Goal: Transaction & Acquisition: Purchase product/service

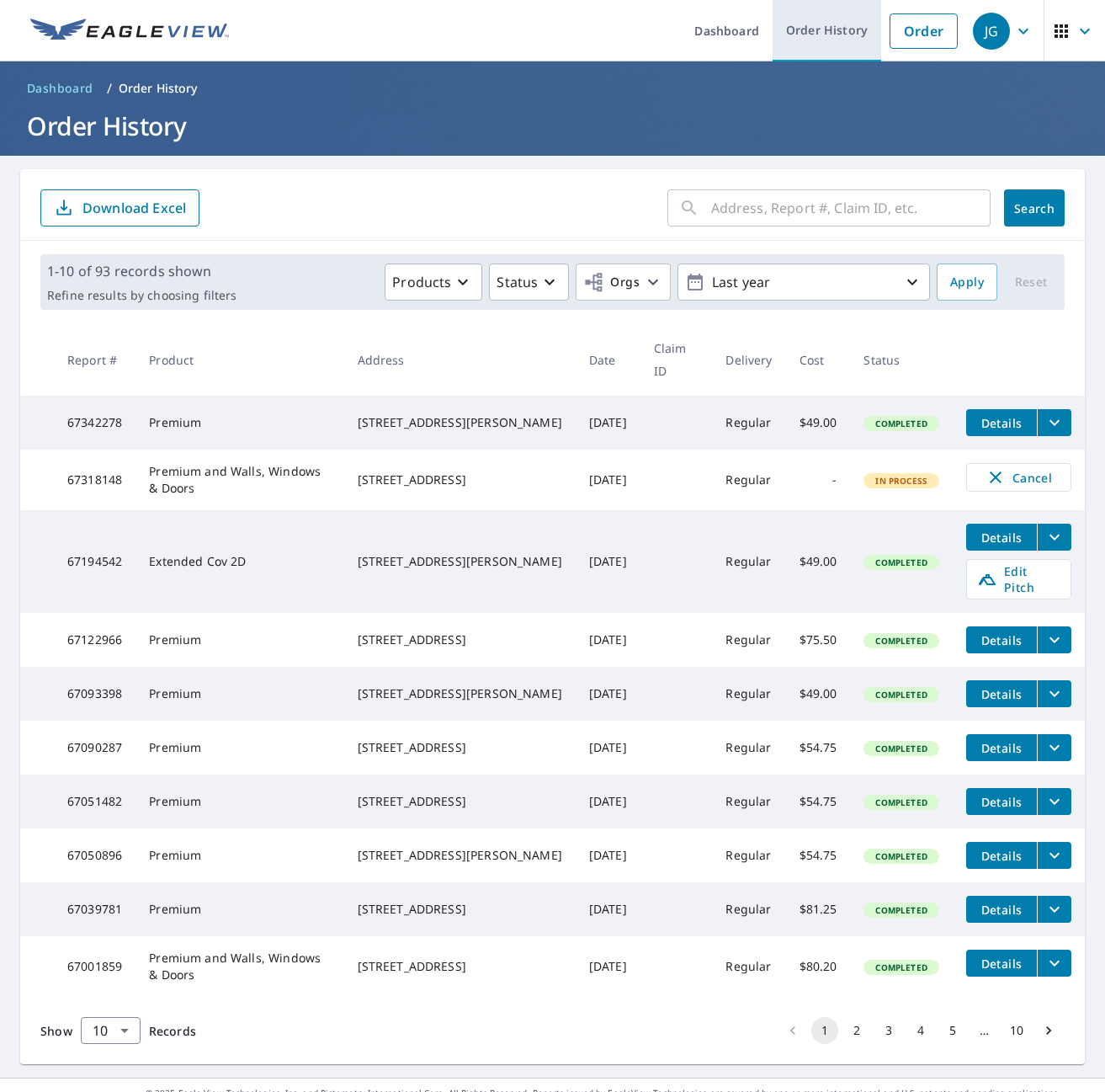
click at [815, 30] on link "Order History" at bounding box center [827, 31] width 109 height 62
click at [896, 29] on link "Order" at bounding box center [924, 31] width 68 height 35
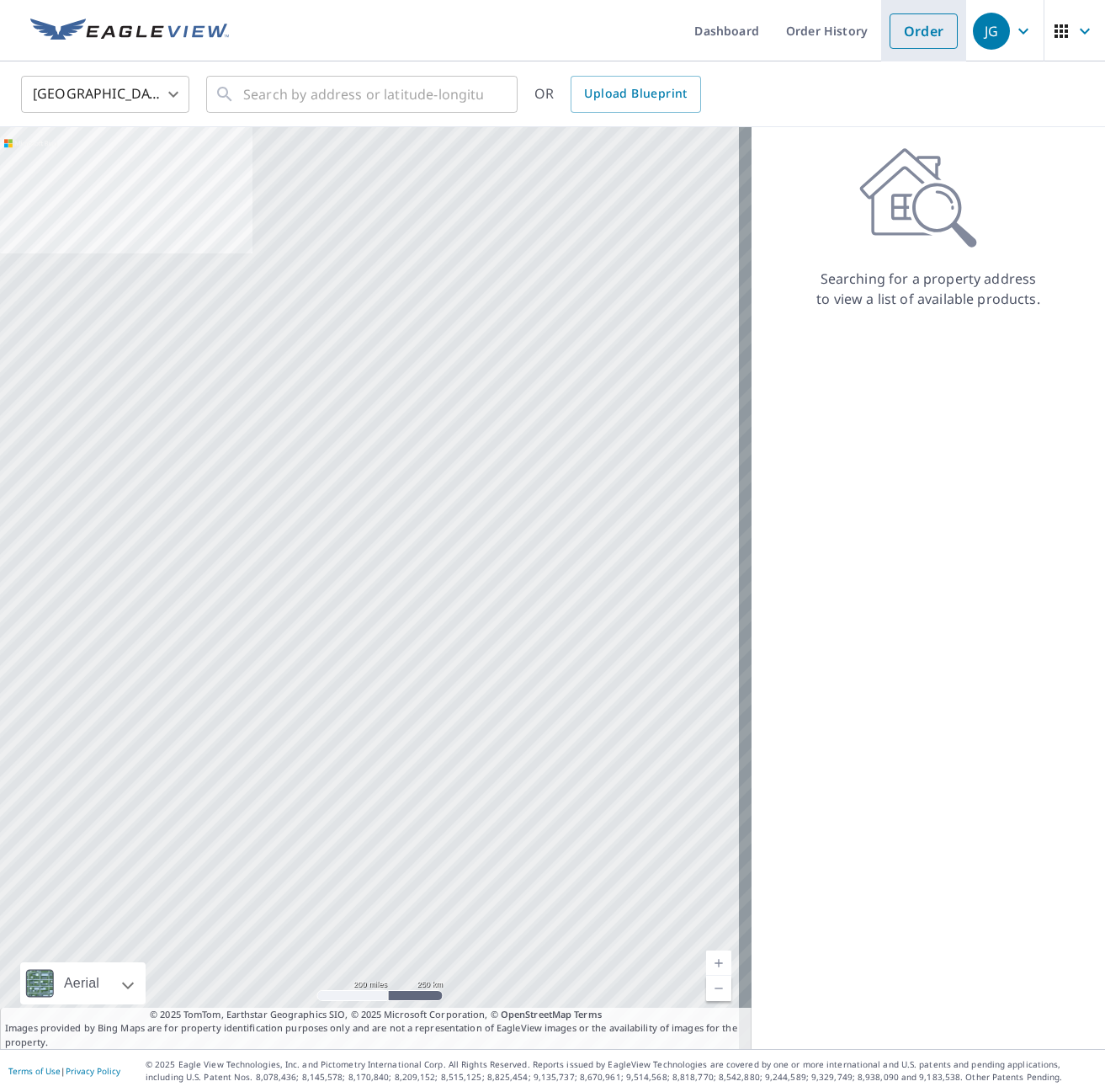
click at [896, 29] on link "Order" at bounding box center [924, 31] width 68 height 35
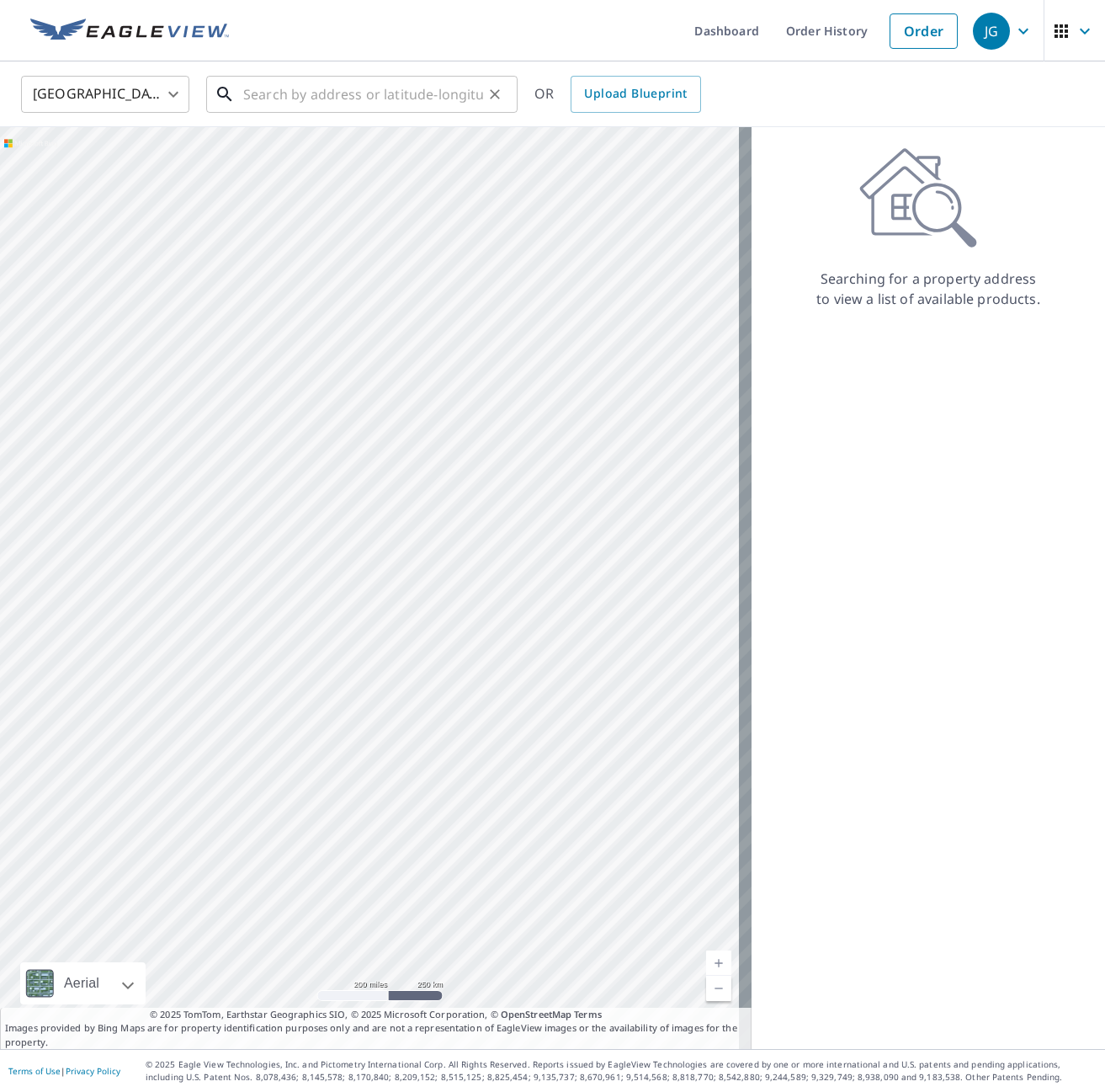
click at [371, 88] on input "text" at bounding box center [363, 94] width 240 height 47
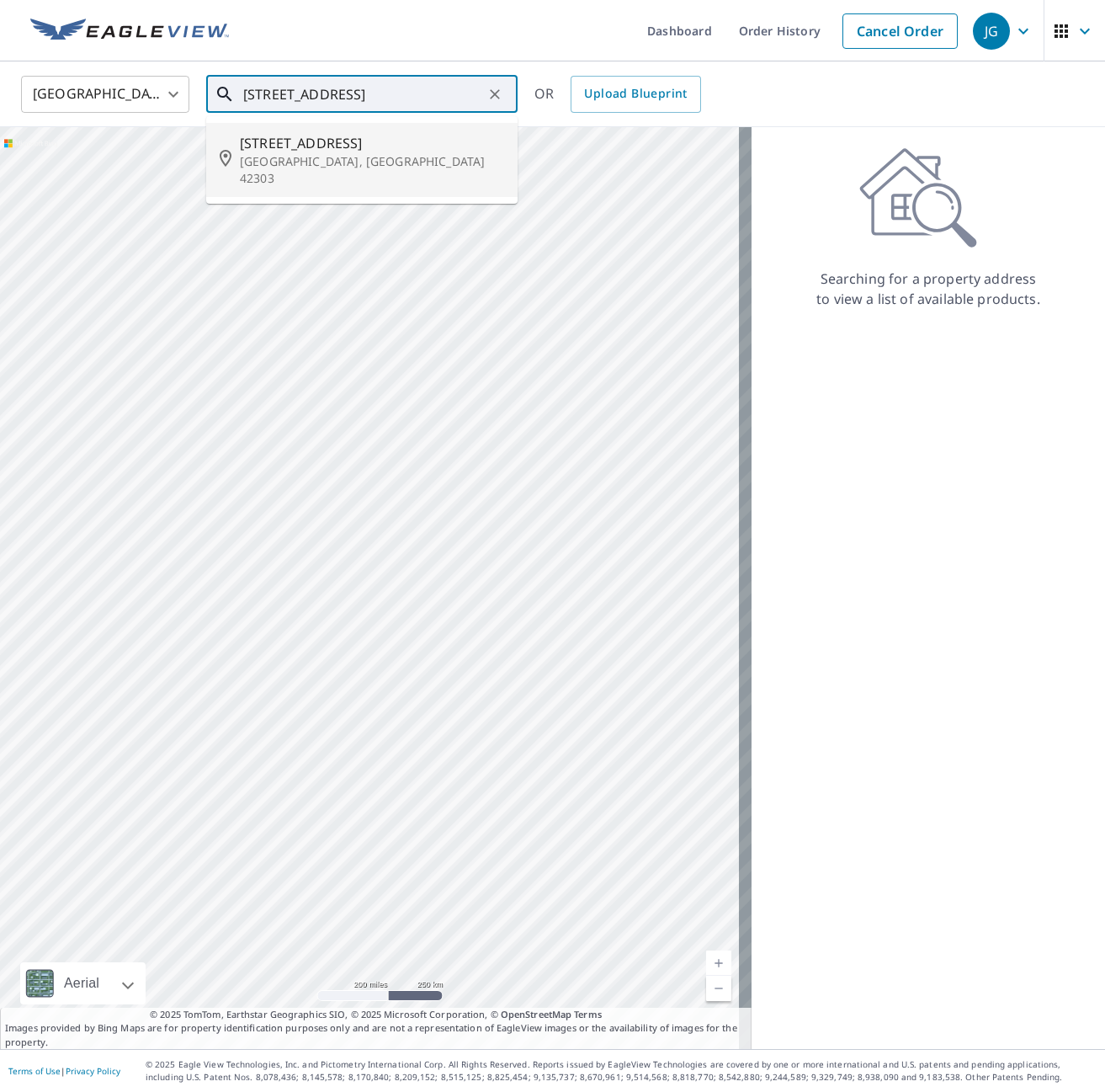
click at [305, 151] on span "[STREET_ADDRESS]" at bounding box center [371, 143] width 264 height 21
type input "[STREET_ADDRESS]"
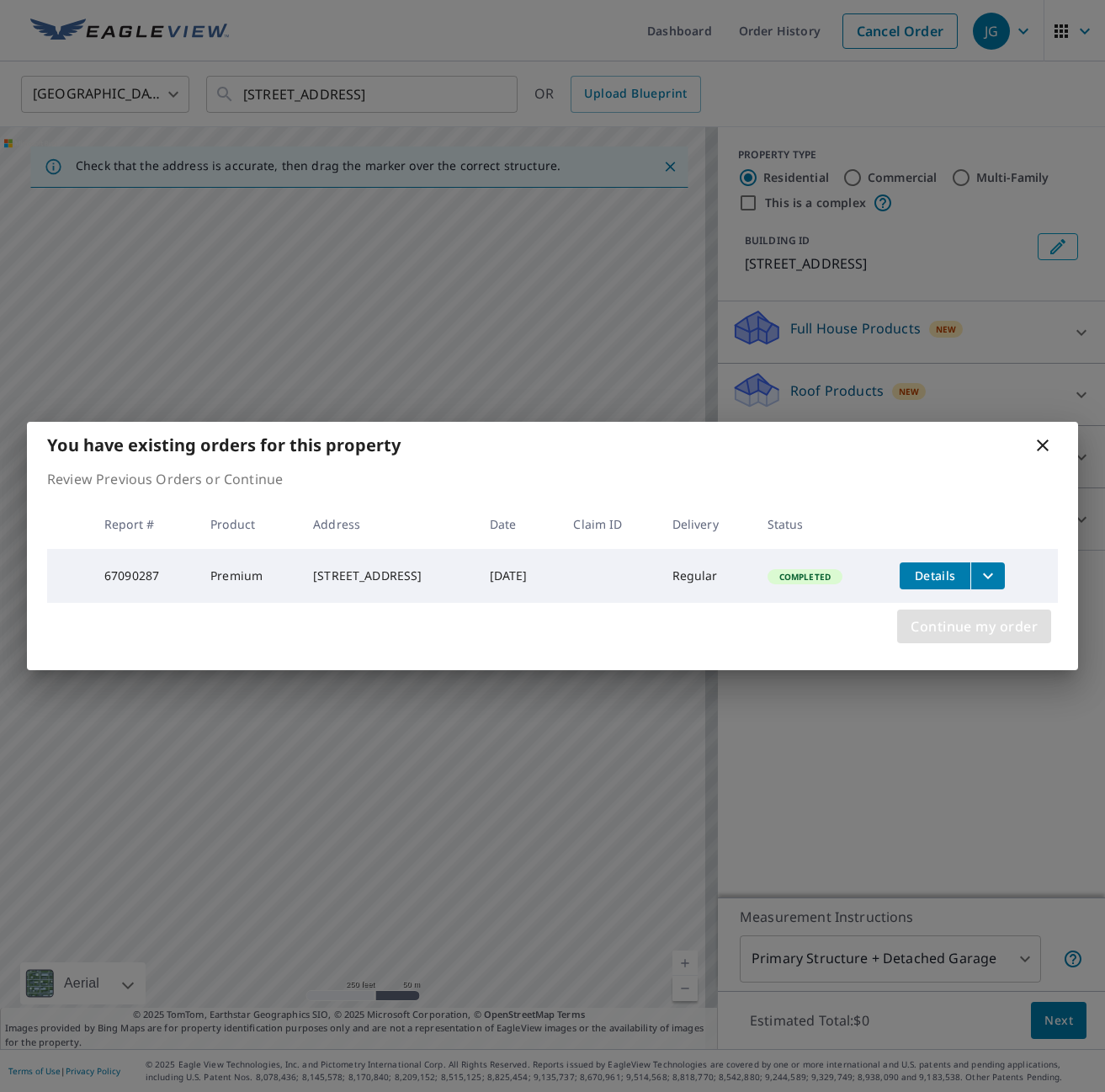
click at [1003, 619] on span "Continue my order" at bounding box center [974, 626] width 128 height 24
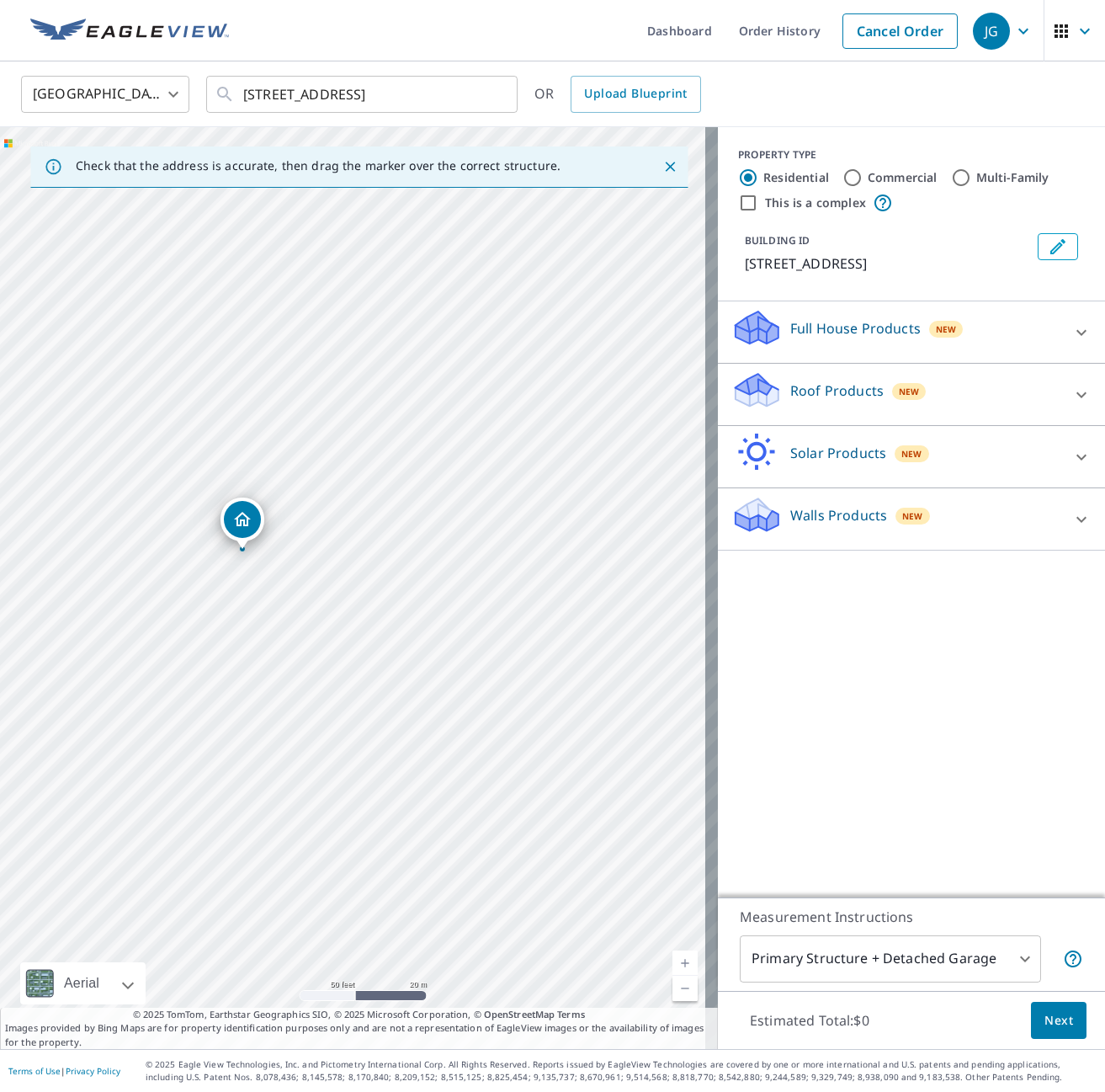
drag, startPoint x: 158, startPoint y: 554, endPoint x: 372, endPoint y: 501, distance: 220.5
click at [372, 501] on div "[STREET_ADDRESS]" at bounding box center [359, 588] width 718 height 922
click at [801, 394] on p "Roof Products" at bounding box center [836, 391] width 93 height 21
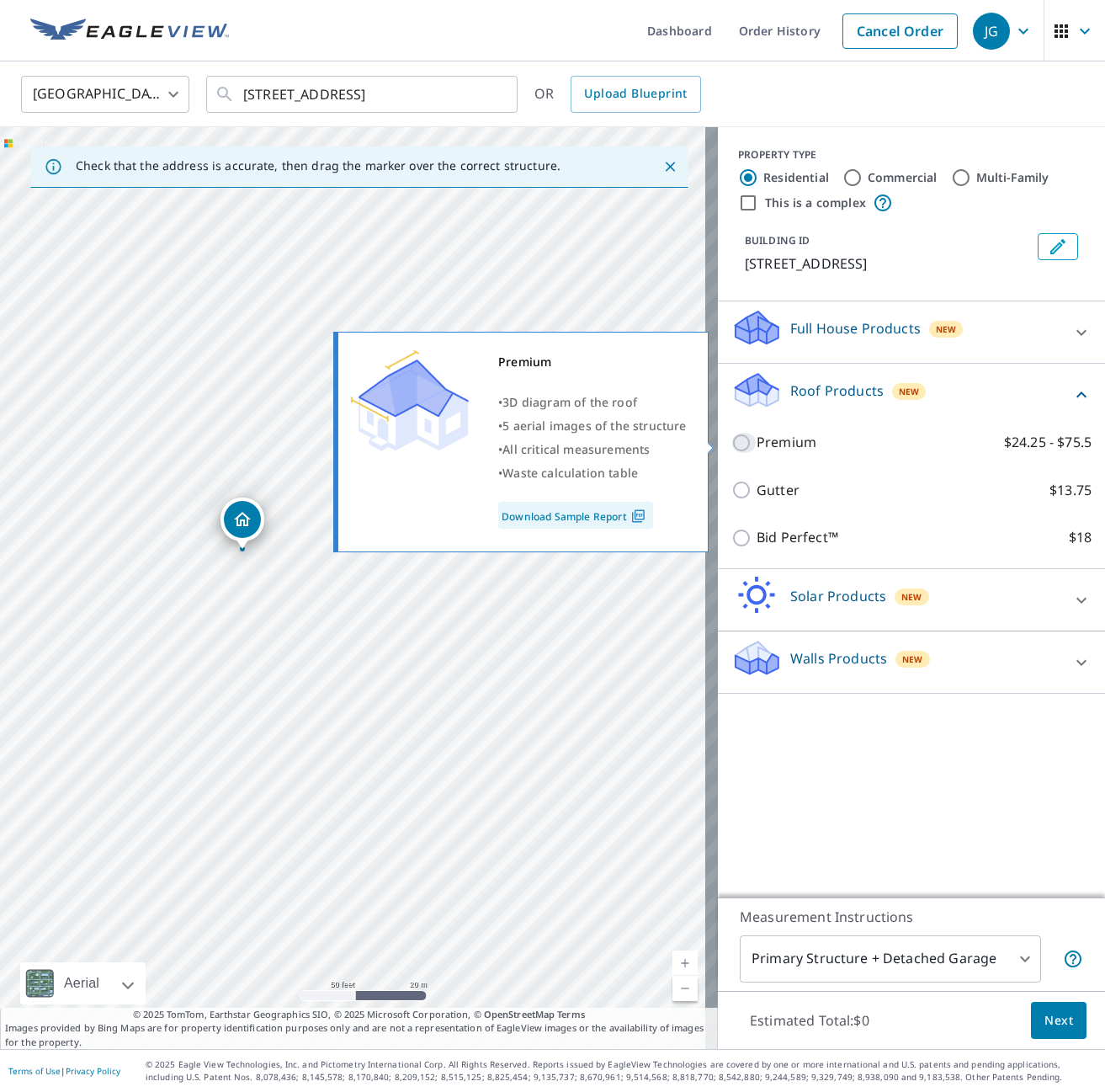
click at [732, 448] on input "Premium $24.25 - $75.5" at bounding box center [745, 443] width 26 height 21
checkbox input "true"
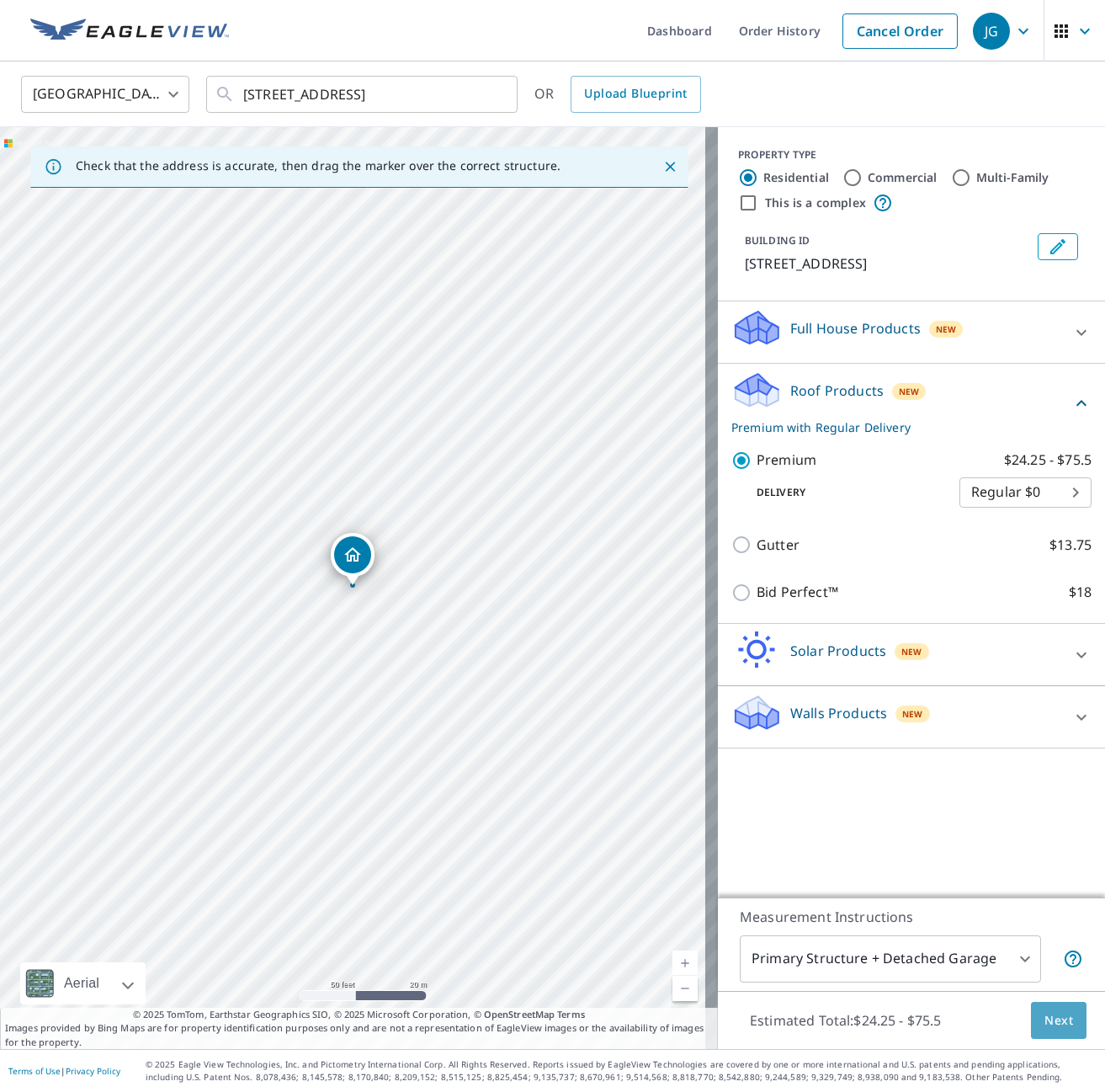
click at [1045, 1024] on span "Next" at bounding box center [1059, 1020] width 28 height 21
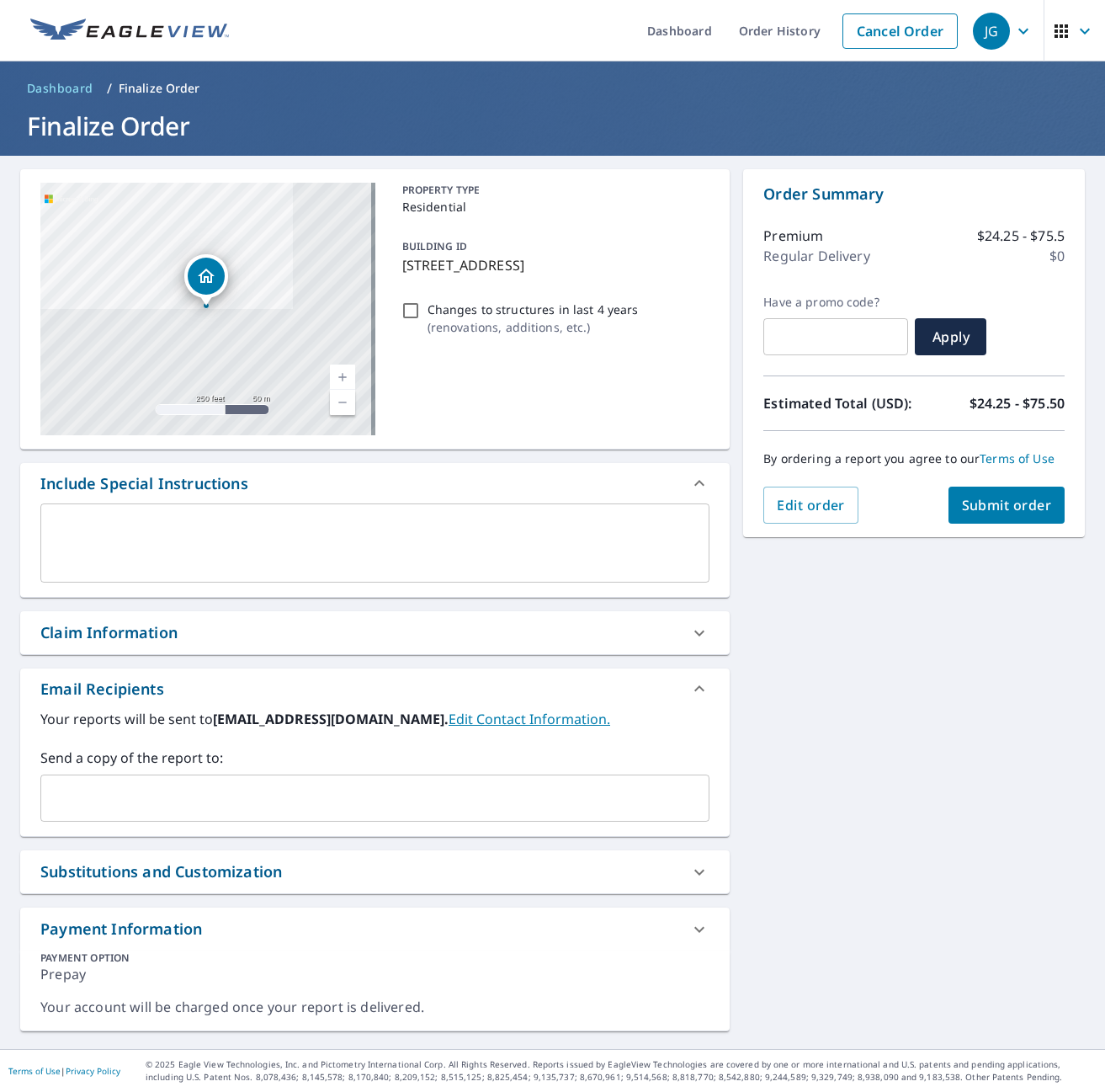
click at [1001, 516] on button "Submit order" at bounding box center [1007, 504] width 117 height 37
